Goal: Navigation & Orientation: Find specific page/section

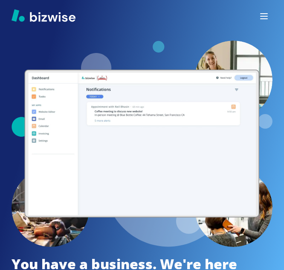
click at [268, 16] on icon "button" at bounding box center [264, 16] width 10 height 10
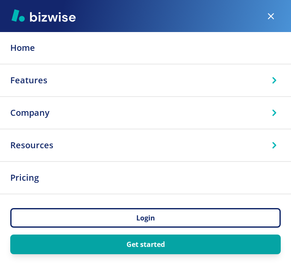
click at [273, 111] on icon at bounding box center [274, 113] width 4 height 6
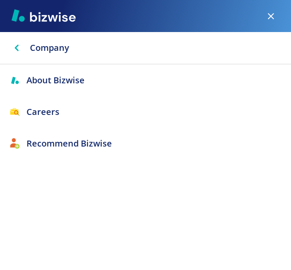
click at [64, 79] on p "About Bizwise" at bounding box center [145, 80] width 270 height 18
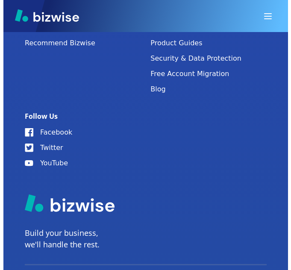
scroll to position [2268, 0]
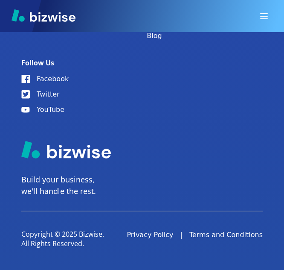
click at [261, 13] on icon "button" at bounding box center [264, 16] width 10 height 10
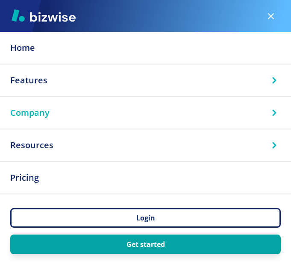
click at [271, 112] on icon at bounding box center [274, 112] width 13 height 13
